Goal: Transaction & Acquisition: Subscribe to service/newsletter

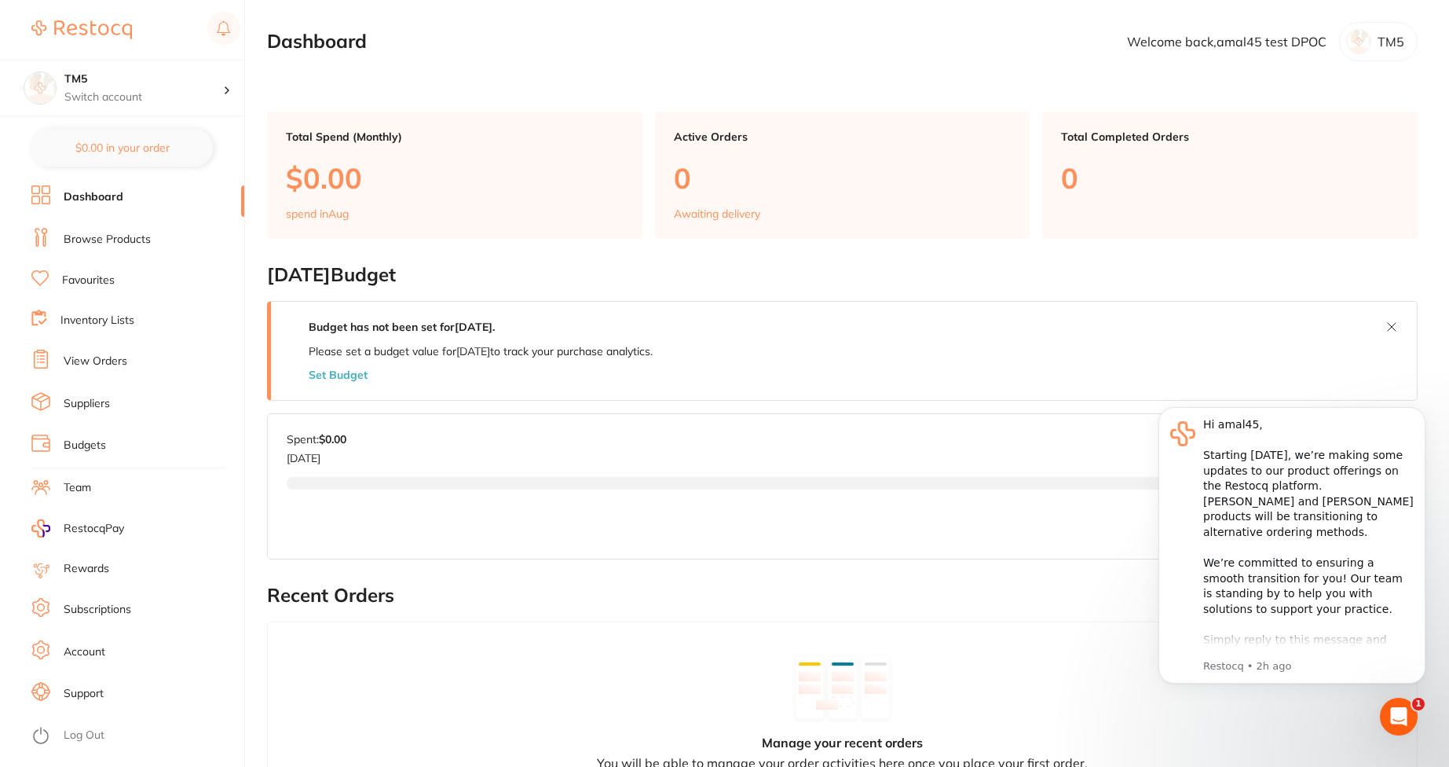
click at [85, 617] on li "Subscriptions" at bounding box center [137, 610] width 213 height 24
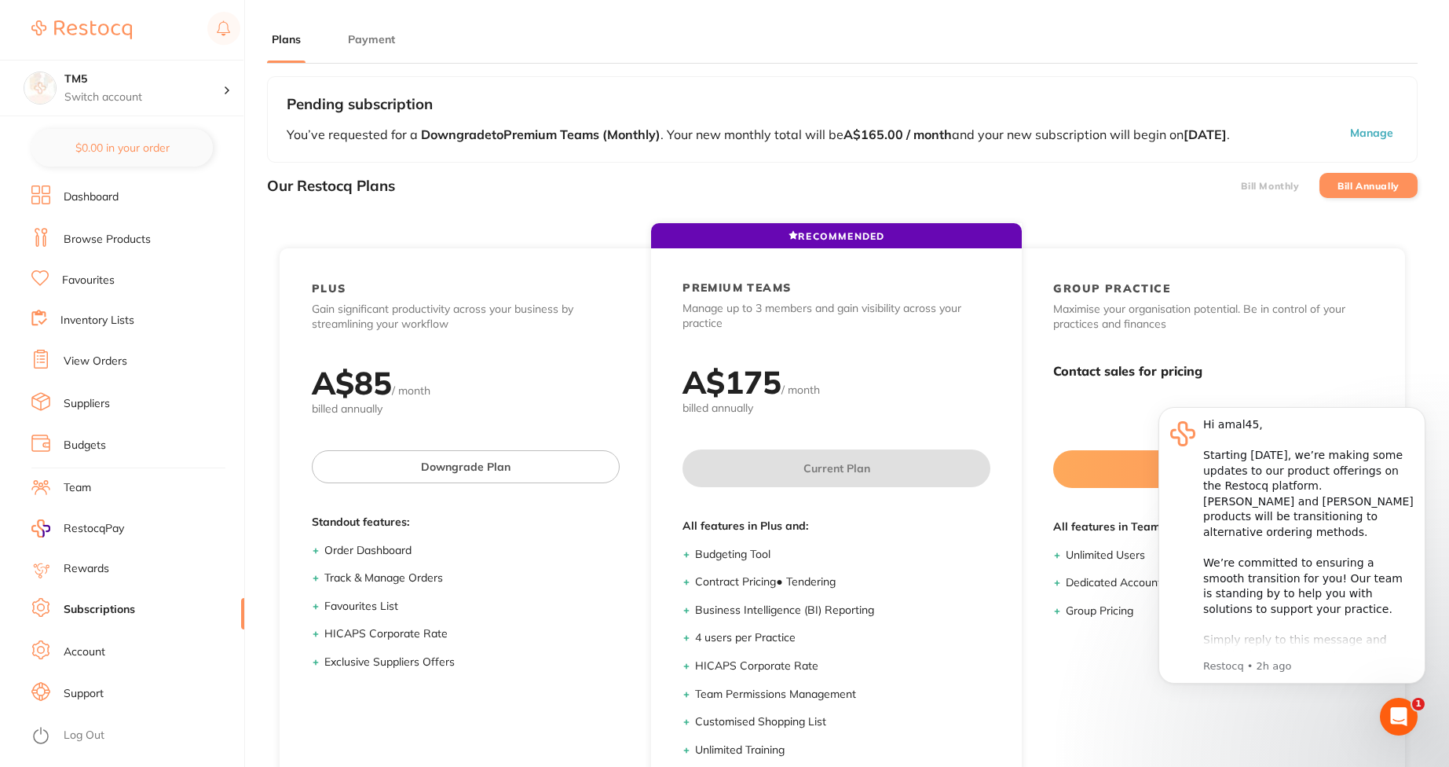
click at [1280, 192] on label "Bill Monthly" at bounding box center [1270, 186] width 58 height 11
click at [1241, 185] on input "Bill Monthly" at bounding box center [1241, 185] width 0 height 0
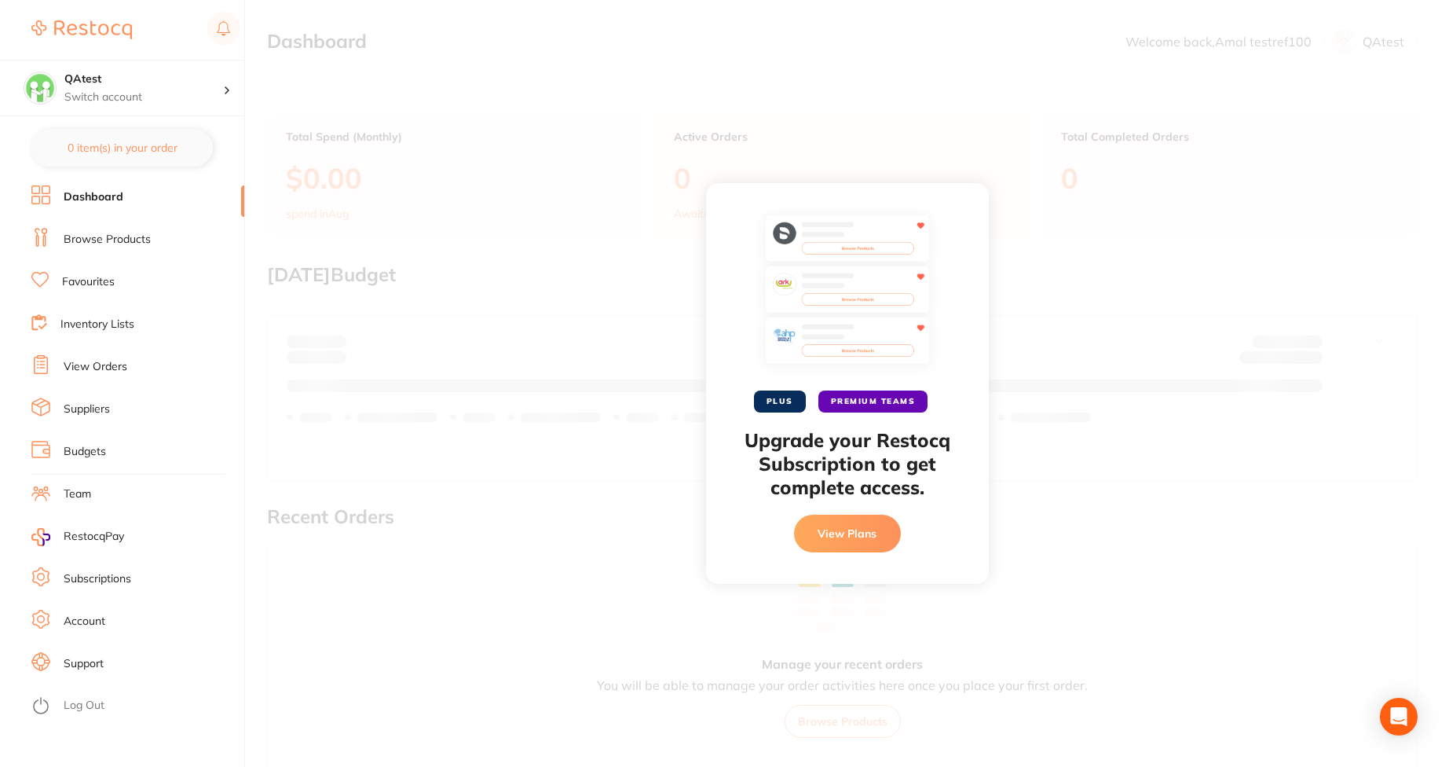
click at [846, 525] on button "View Plans" at bounding box center [847, 534] width 107 height 38
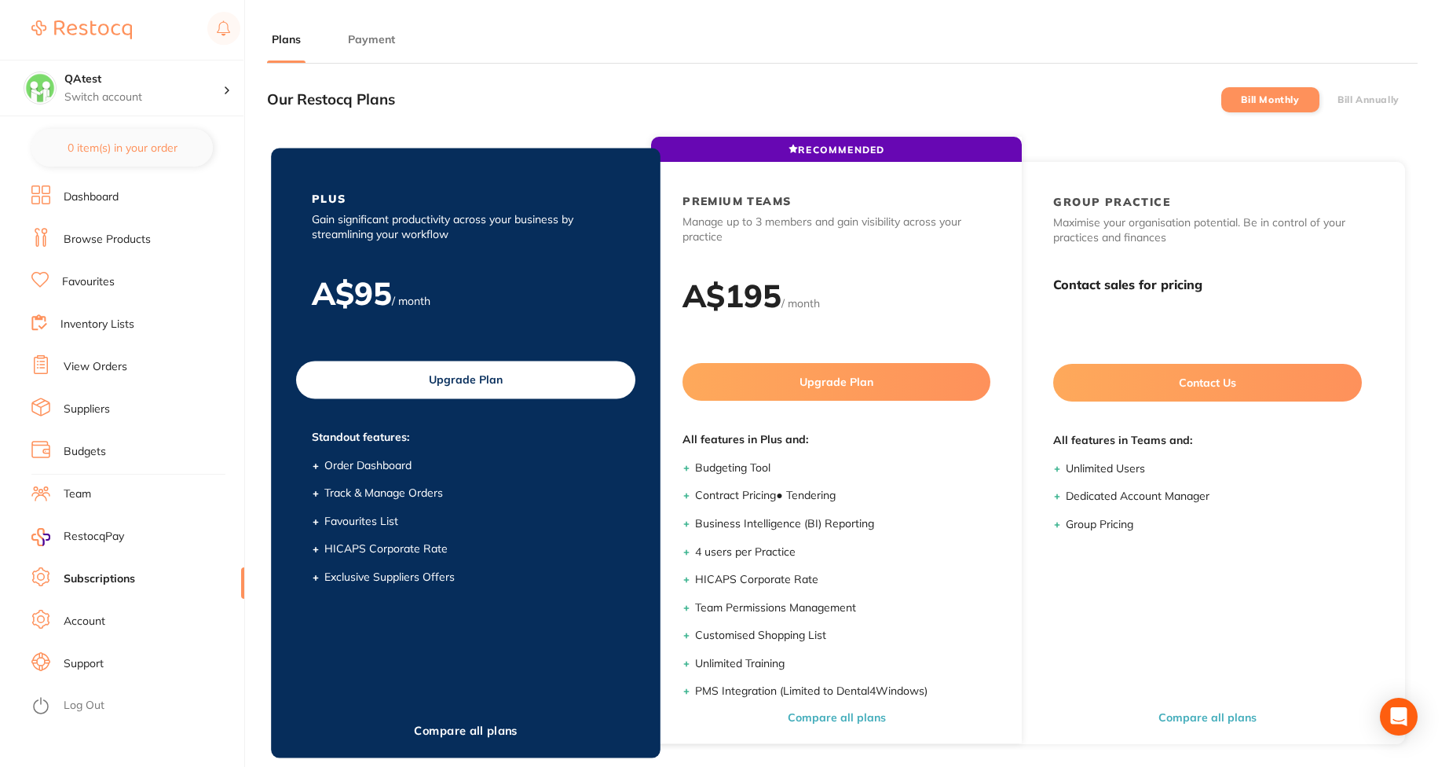
click at [500, 379] on button "Upgrade Plan" at bounding box center [465, 380] width 339 height 38
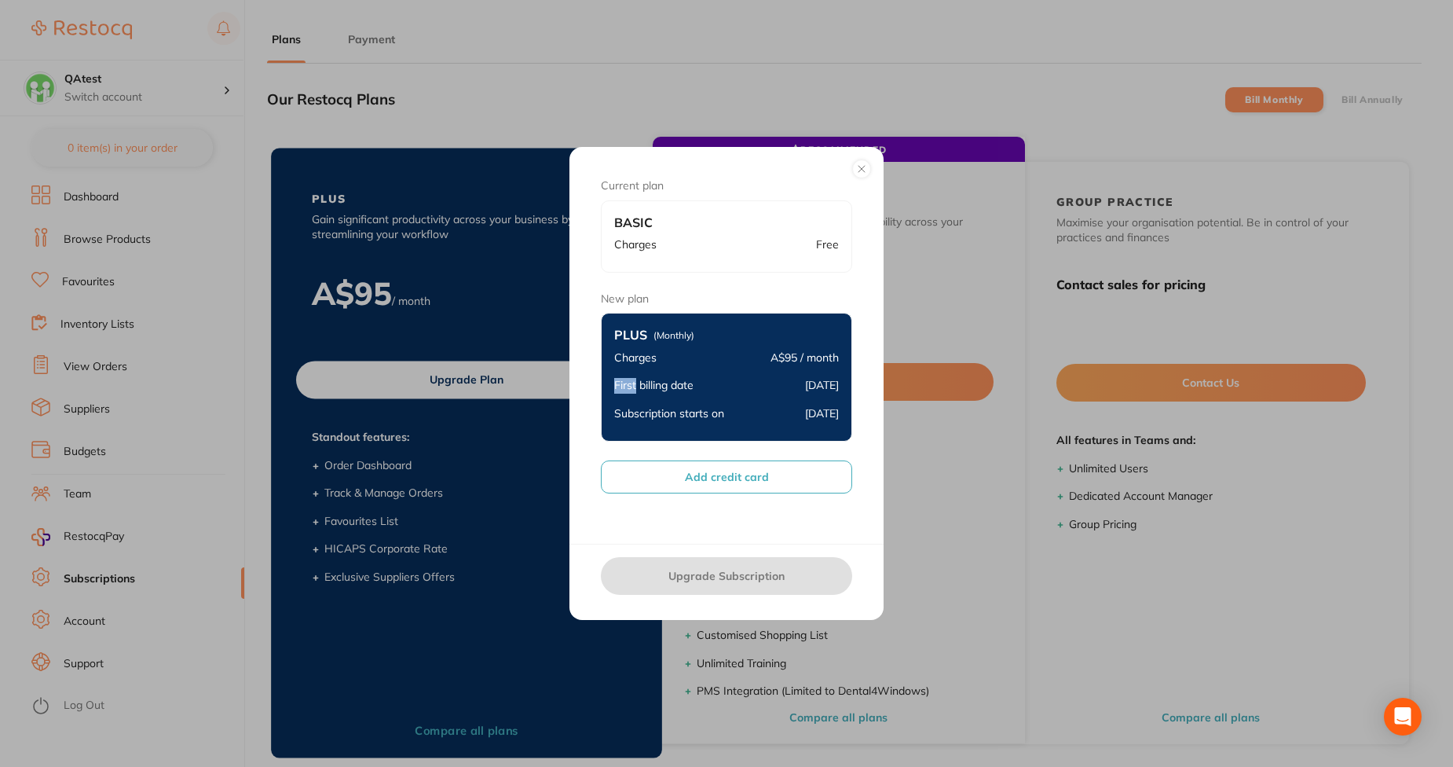
click at [500, 379] on div "Current plan Basic Charges Free New plan Plus (Monthly) Charges A$95 / month Fi…" at bounding box center [726, 383] width 1453 height 767
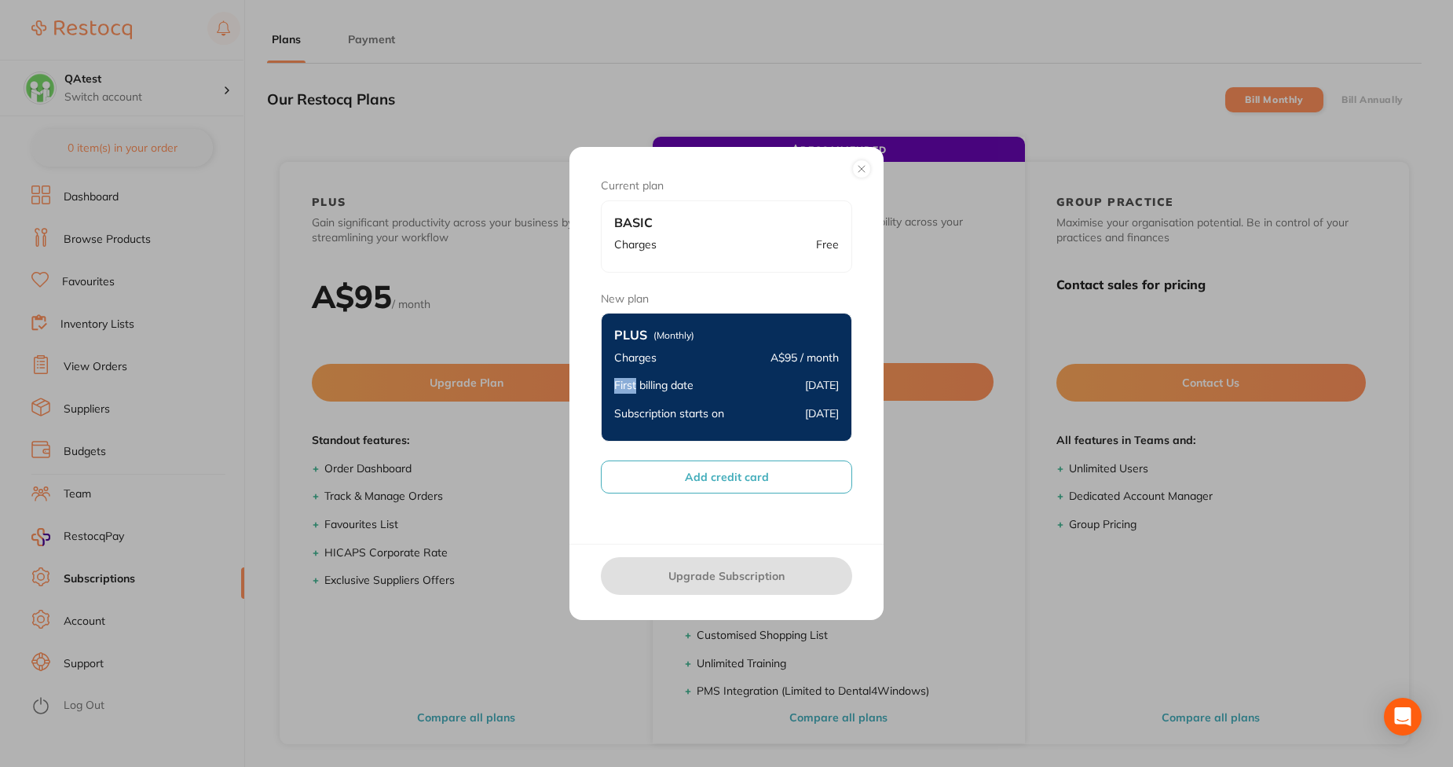
click at [725, 470] on button "Add credit card" at bounding box center [726, 476] width 251 height 33
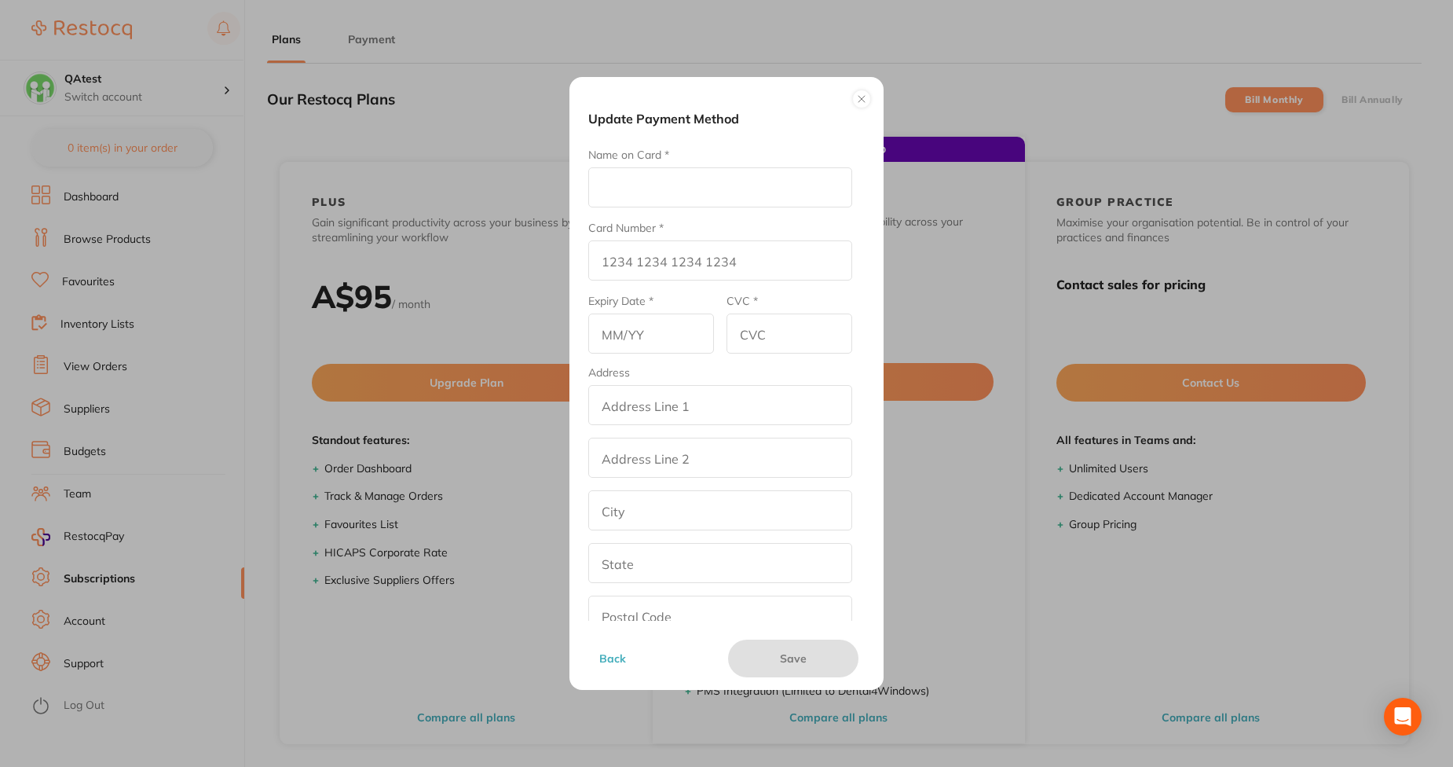
click at [684, 168] on input "Name on Card *" at bounding box center [720, 187] width 264 height 40
type input "Afna"
click at [628, 264] on input "Card Number *" at bounding box center [720, 260] width 264 height 40
type input "4111 1111 1111 1111"
click at [619, 347] on input "text" at bounding box center [651, 333] width 126 height 40
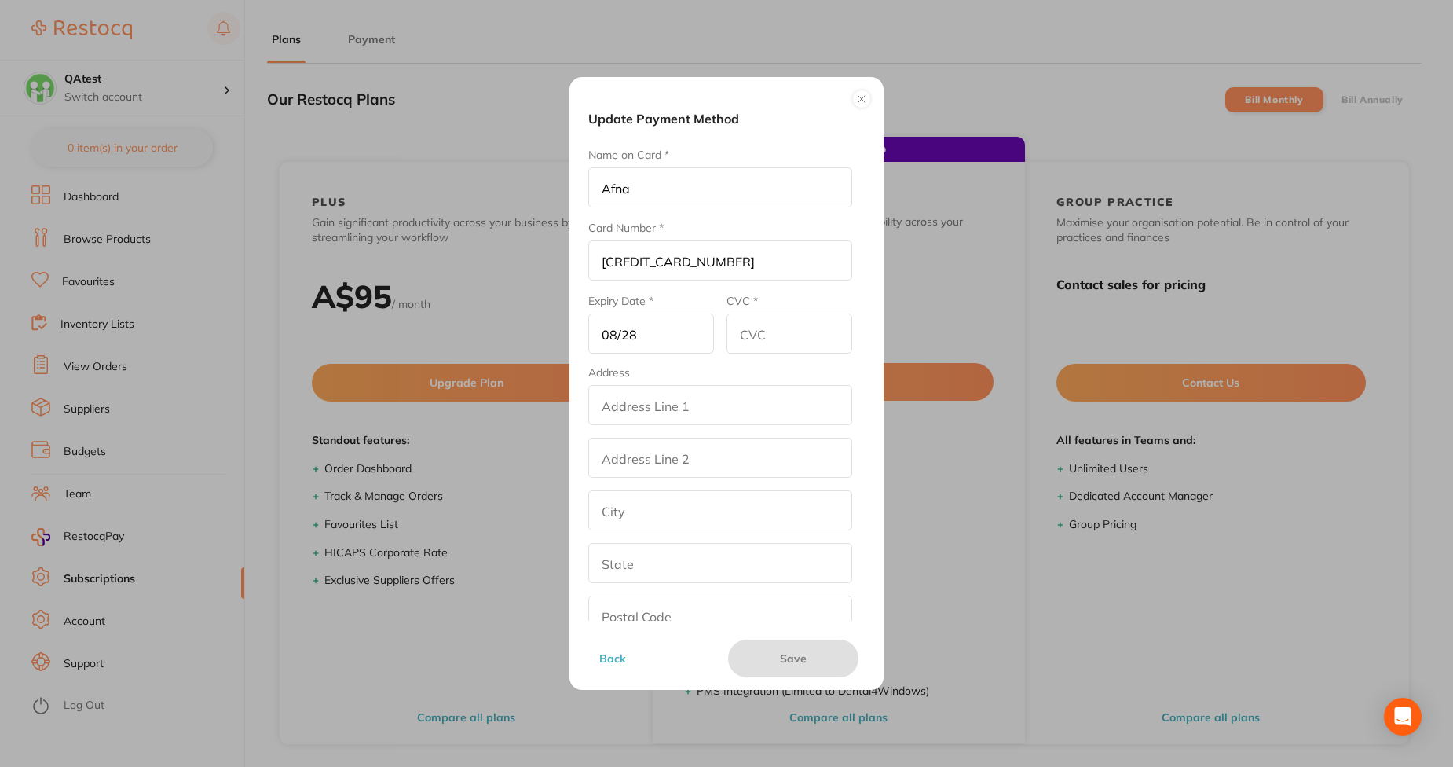
type input "08/28"
click at [797, 323] on input "CVC *" at bounding box center [790, 333] width 126 height 40
type input "345"
click at [742, 413] on input "addressLineOne" at bounding box center [720, 405] width 264 height 40
type input "street2"
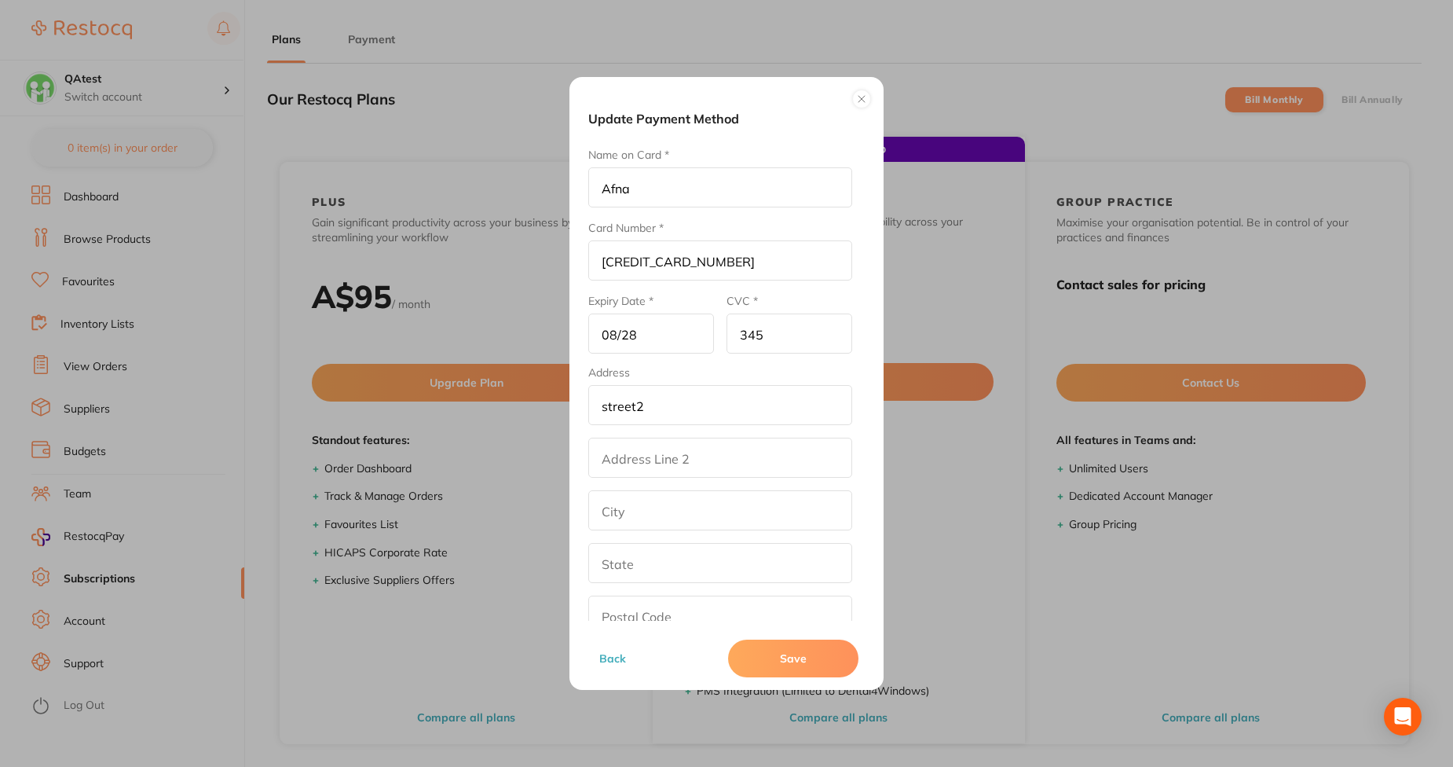
type input "los angeles"
type input "California"
type input "90001"
click at [790, 651] on button "Save" at bounding box center [793, 658] width 130 height 38
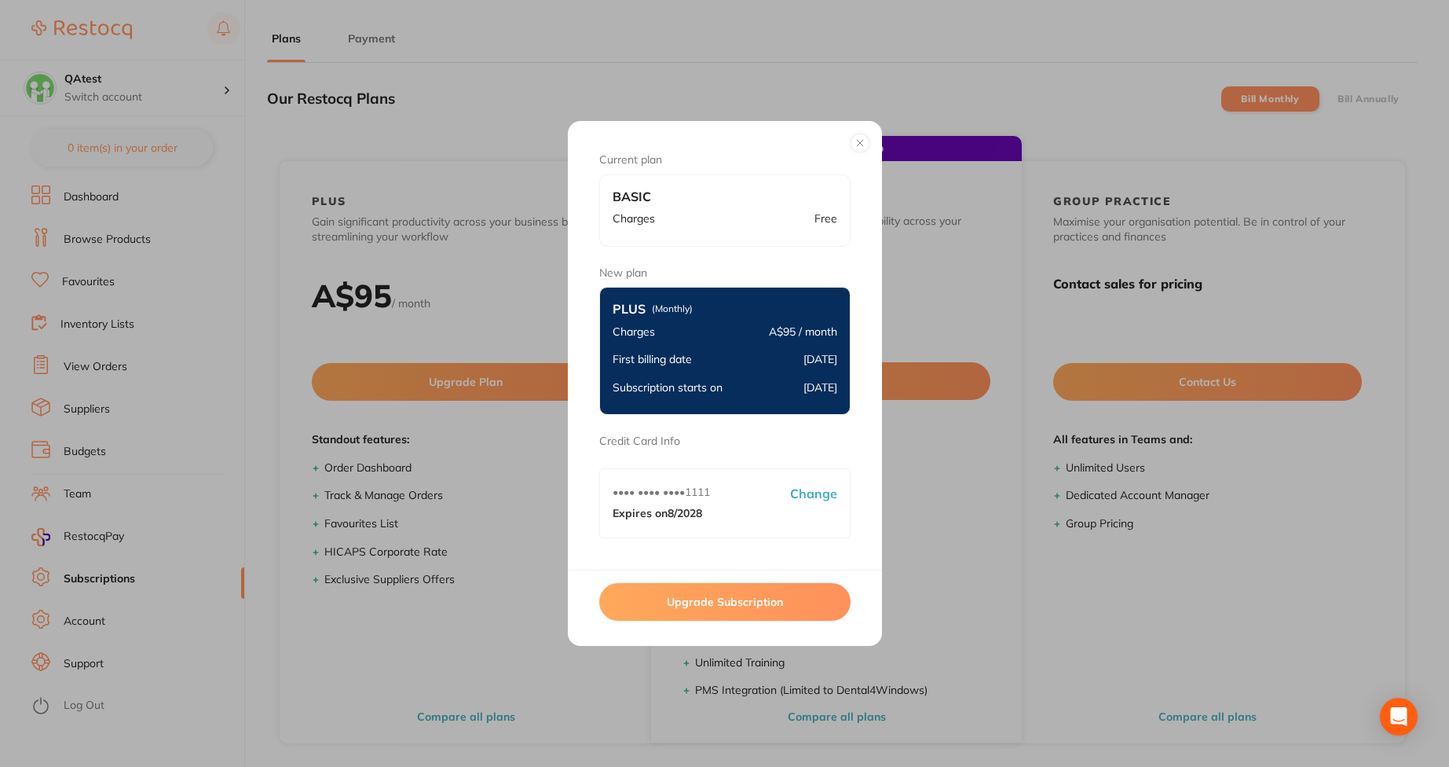
click at [707, 596] on button "Upgrade Subscription" at bounding box center [724, 602] width 251 height 38
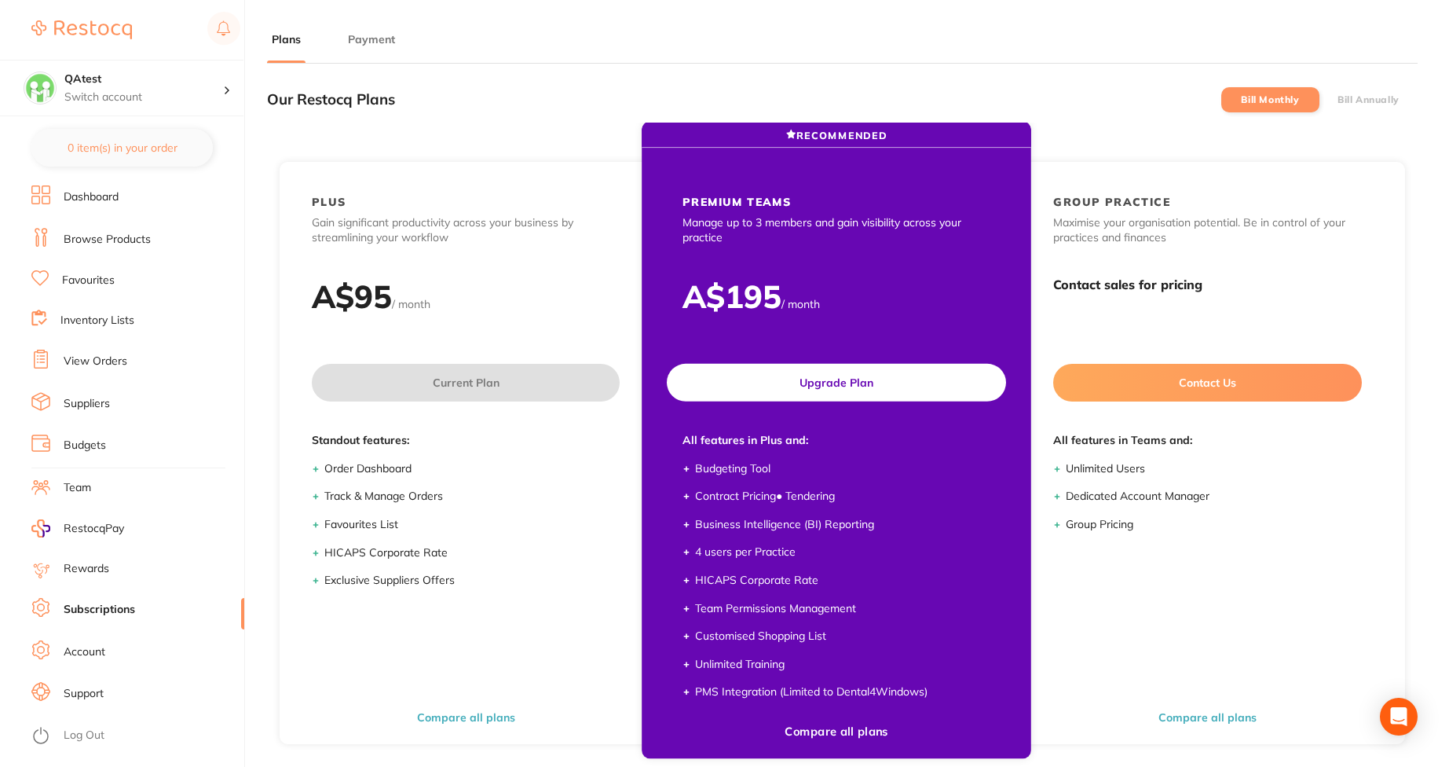
click at [829, 392] on button "Upgrade Plan" at bounding box center [836, 383] width 339 height 38
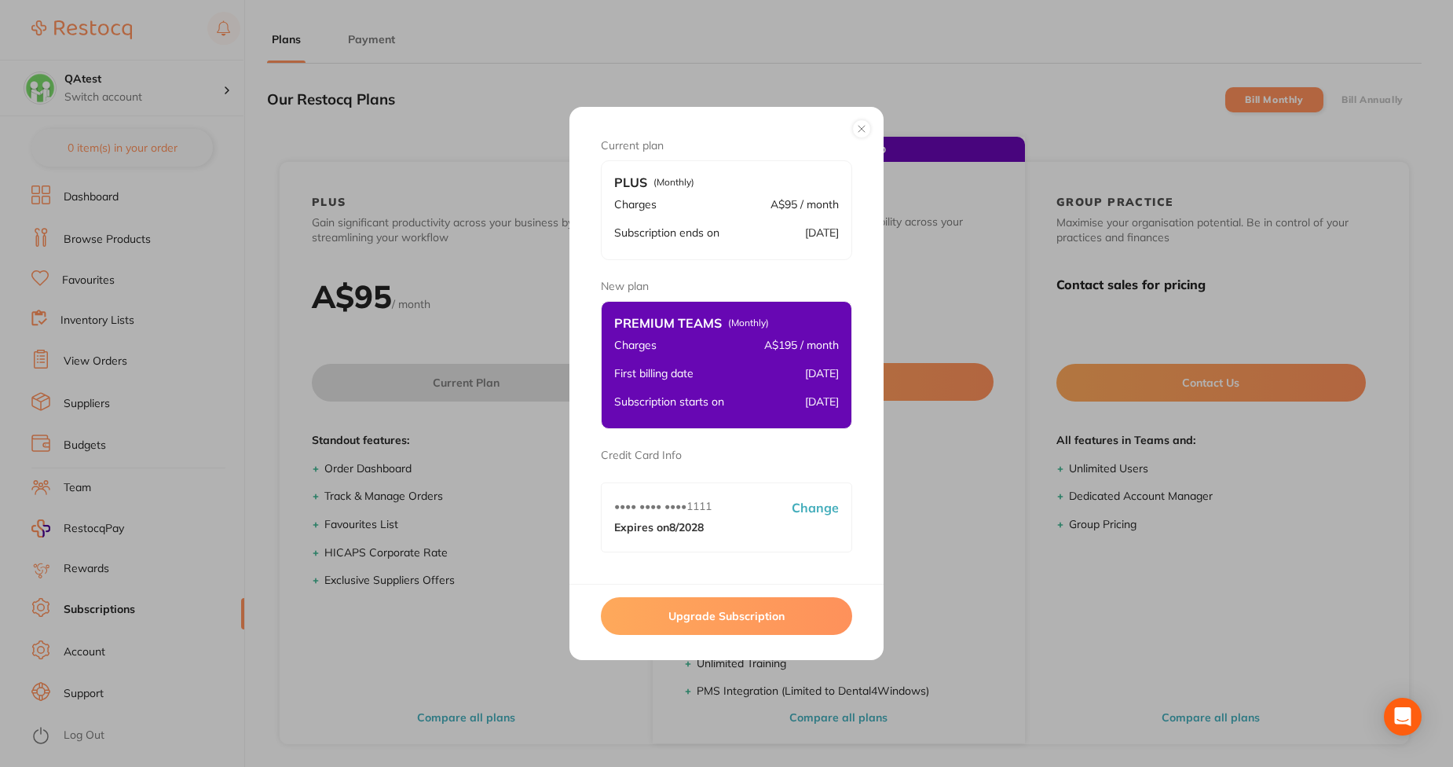
click at [859, 126] on button at bounding box center [861, 128] width 19 height 19
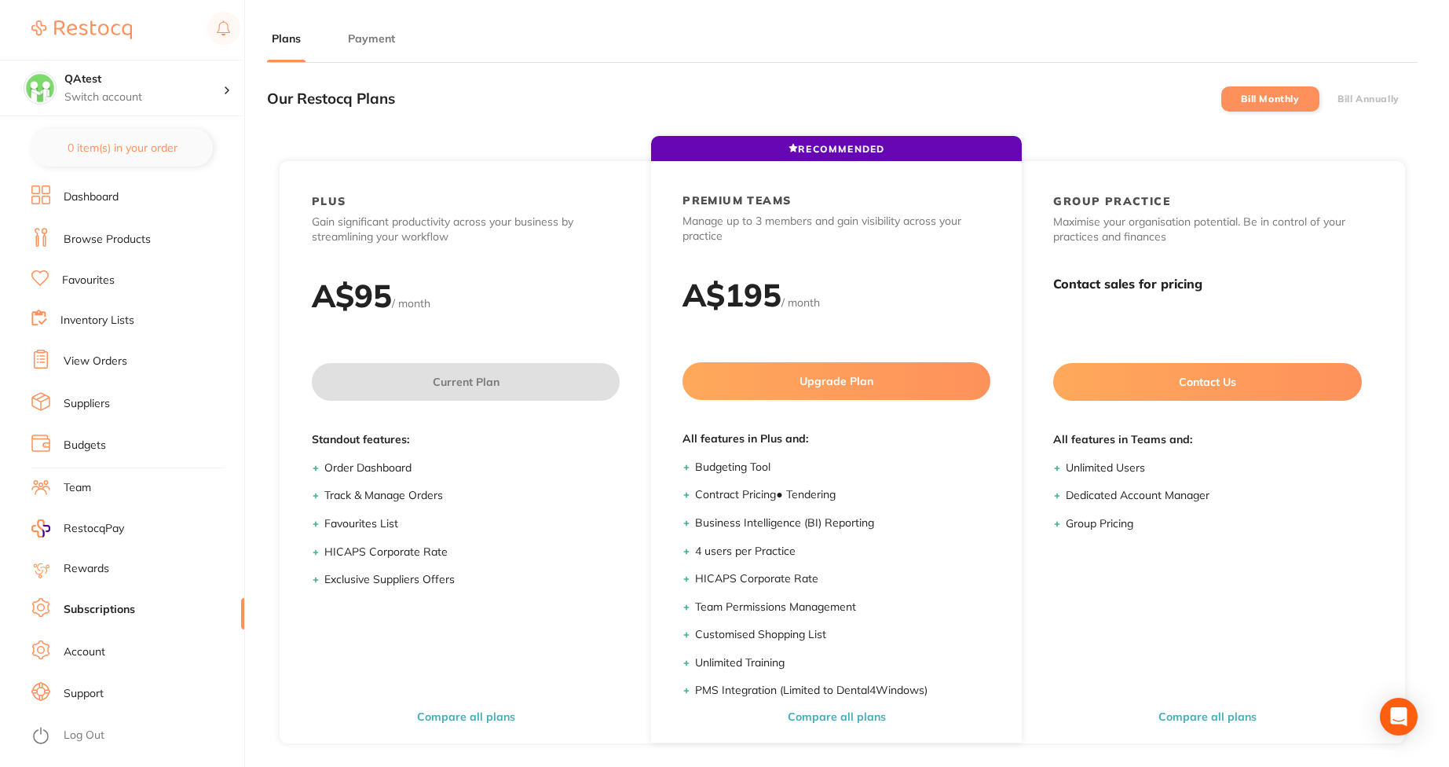
click at [1361, 90] on li "Bill Annually" at bounding box center [1369, 98] width 98 height 25
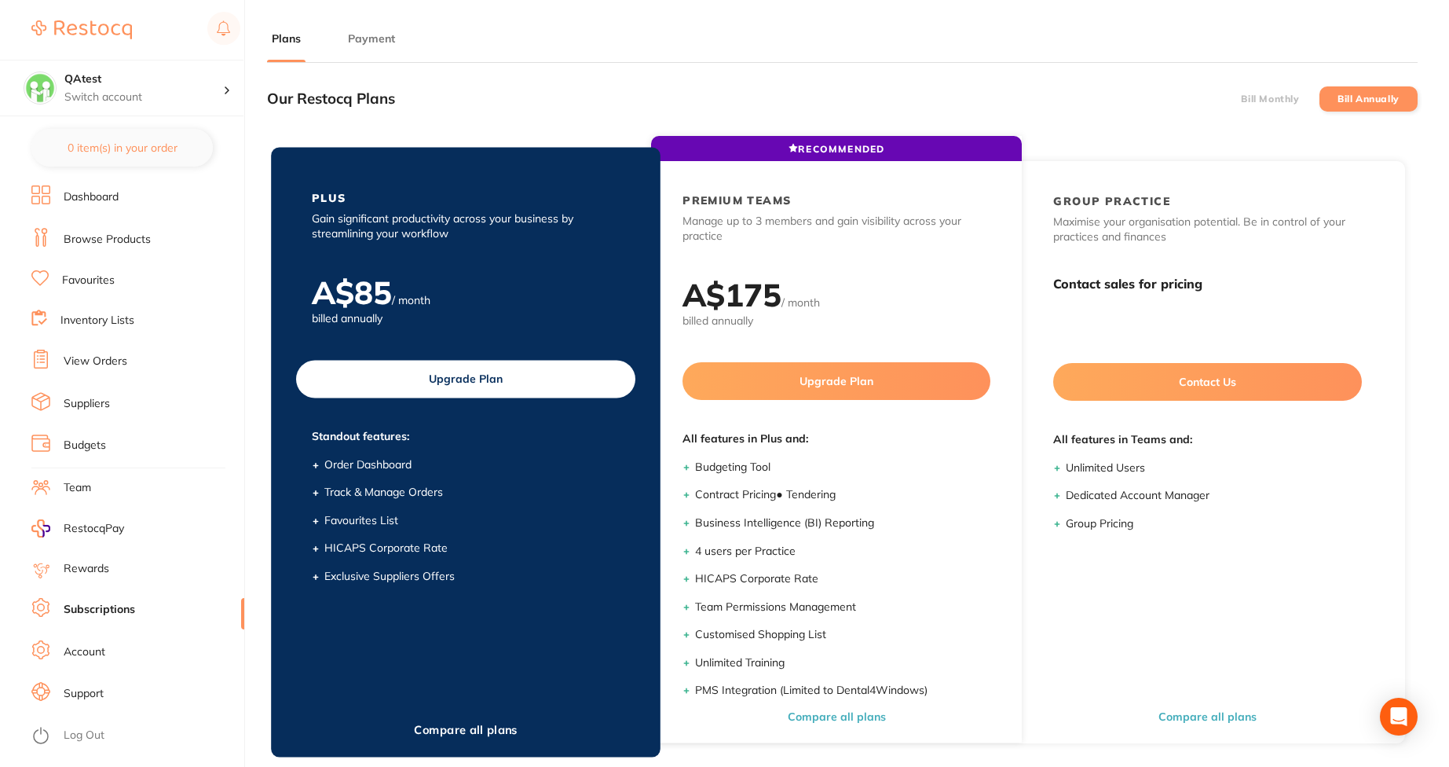
click at [493, 368] on button "Upgrade Plan" at bounding box center [465, 379] width 339 height 38
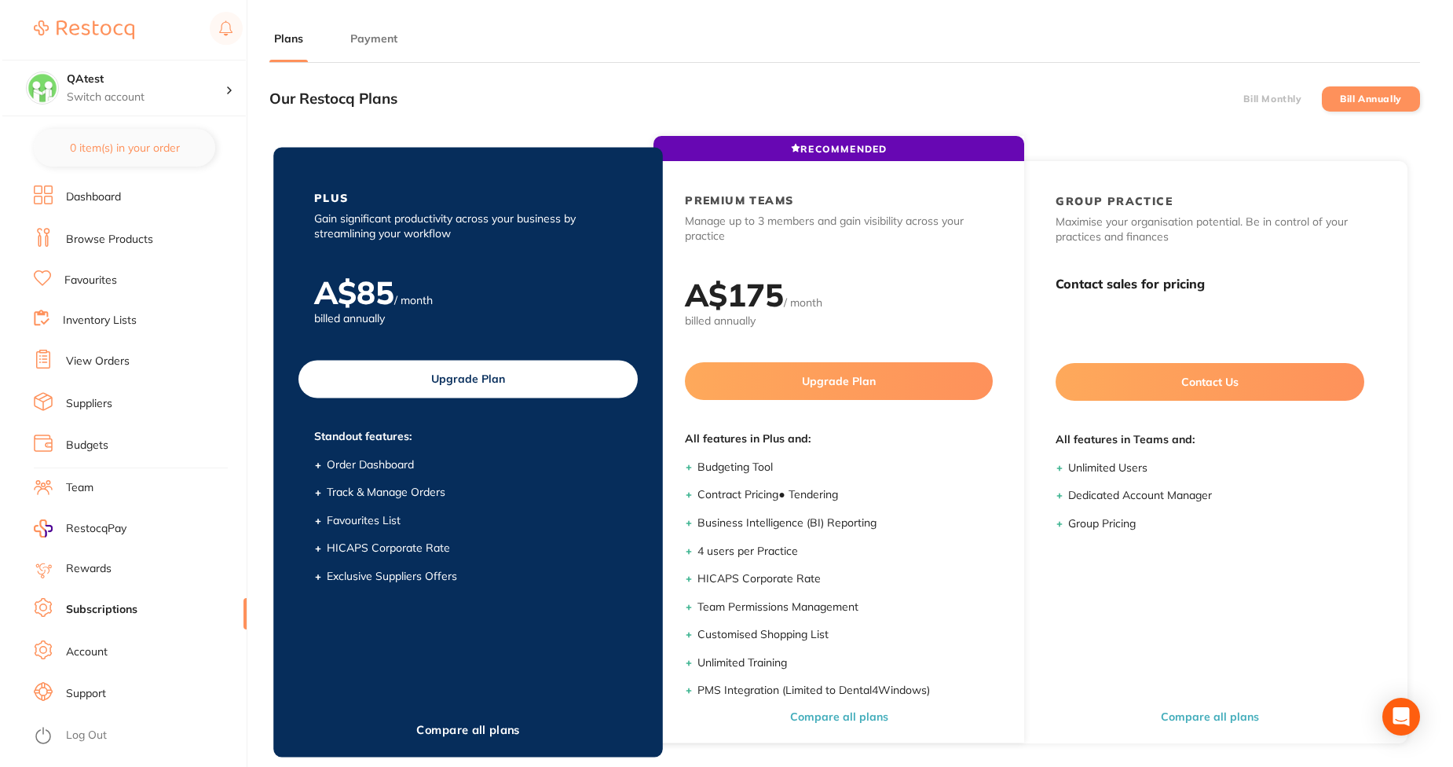
scroll to position [0, 0]
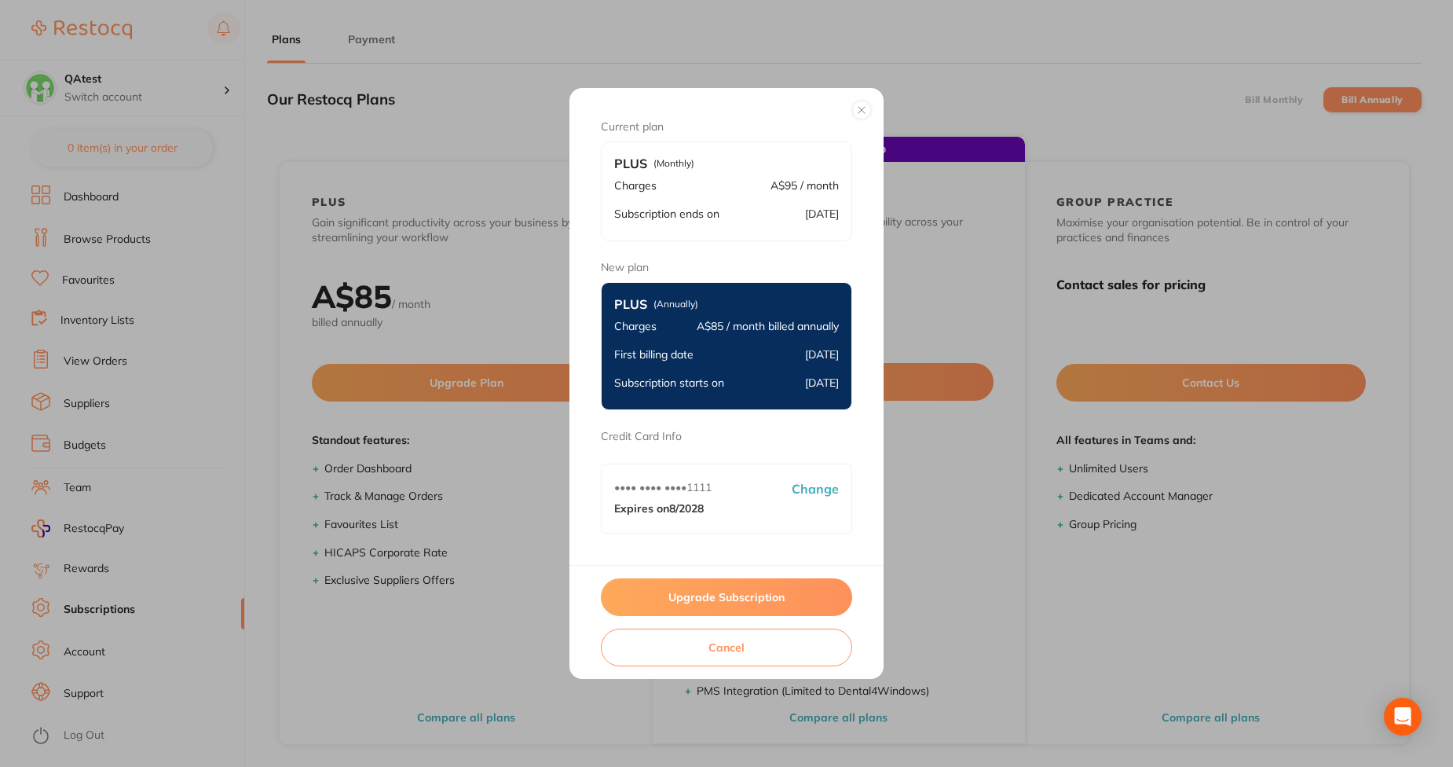
click at [711, 603] on button "Upgrade Subscription" at bounding box center [726, 597] width 251 height 38
